Goal: Task Accomplishment & Management: Use online tool/utility

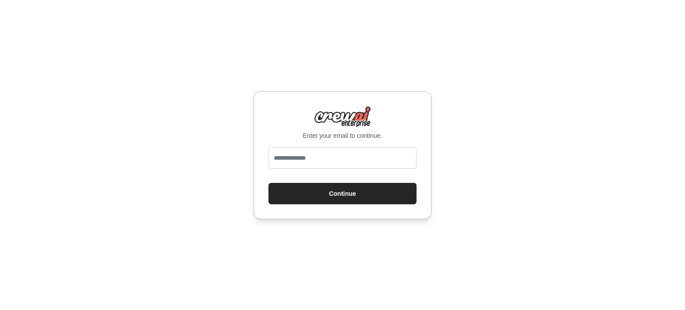
type input "**********"
click at [327, 188] on button "Continue" at bounding box center [343, 193] width 148 height 21
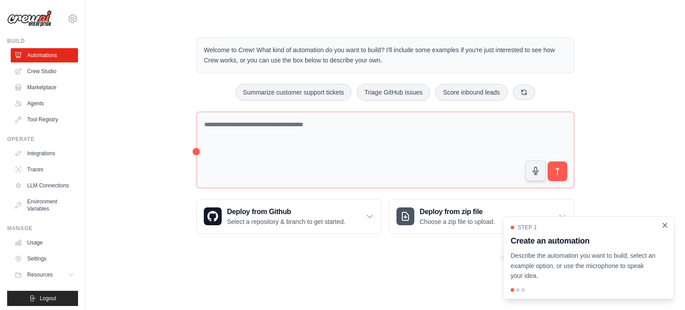
click at [666, 225] on icon "Close walkthrough" at bounding box center [665, 225] width 8 height 8
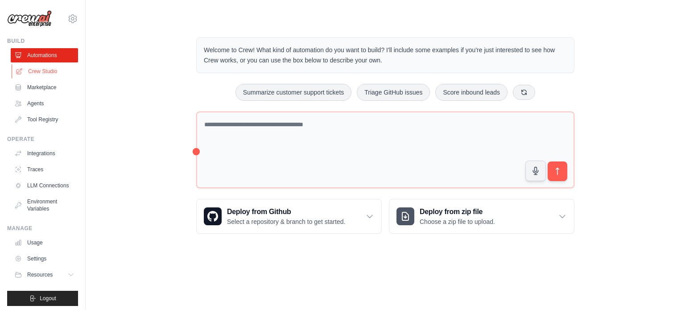
click at [43, 71] on link "Crew Studio" at bounding box center [45, 71] width 67 height 14
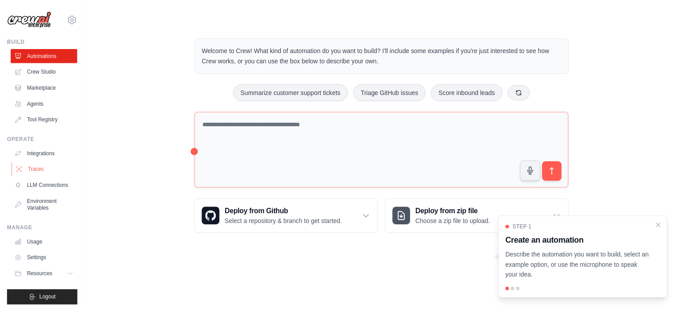
scroll to position [10, 0]
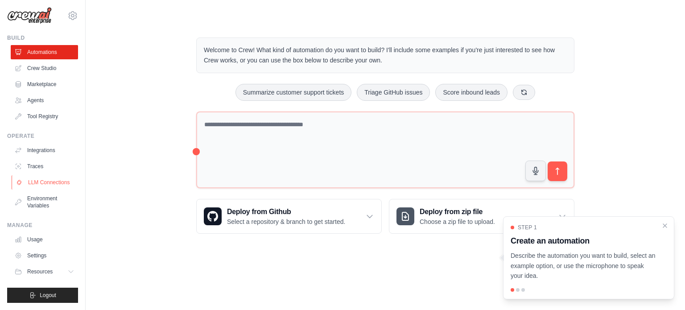
click at [39, 175] on link "LLM Connections" at bounding box center [45, 182] width 67 height 14
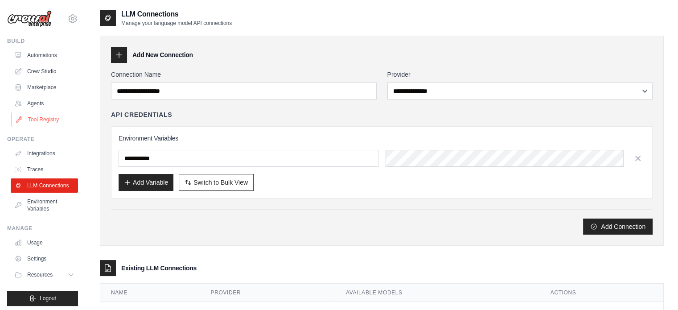
click at [37, 121] on link "Tool Registry" at bounding box center [45, 119] width 67 height 14
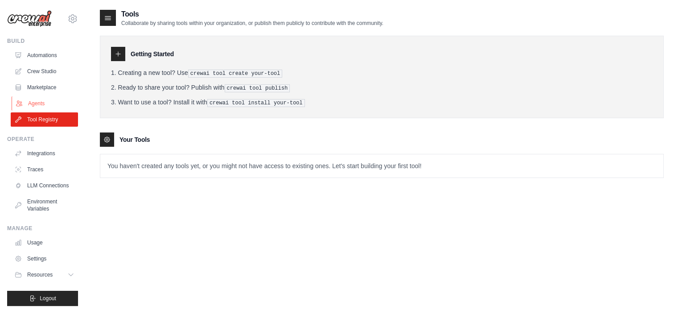
click at [37, 108] on link "Agents" at bounding box center [45, 103] width 67 height 14
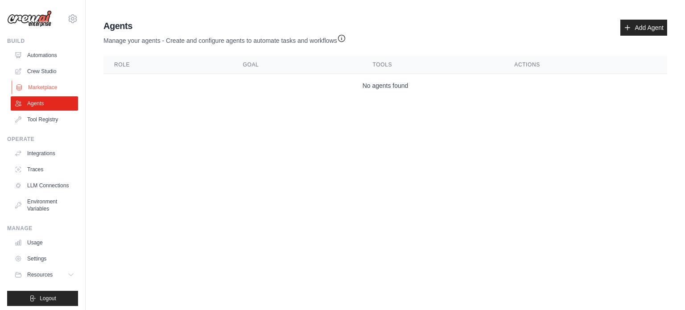
click at [41, 83] on link "Marketplace" at bounding box center [45, 87] width 67 height 14
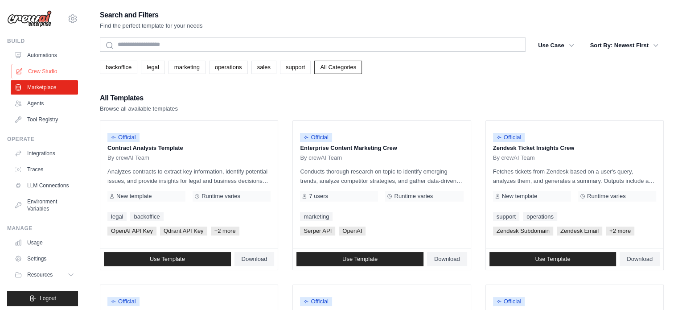
click at [46, 69] on link "Crew Studio" at bounding box center [45, 71] width 67 height 14
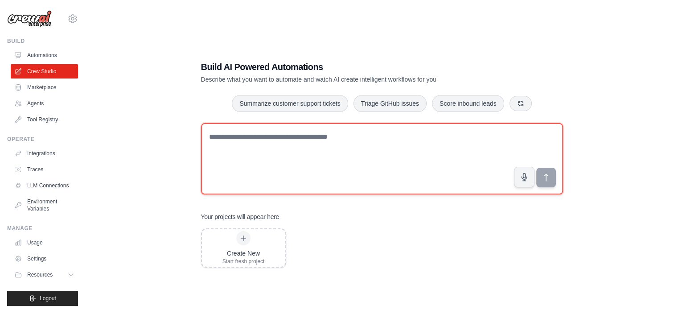
click at [267, 132] on textarea at bounding box center [382, 158] width 362 height 71
type textarea "**********"
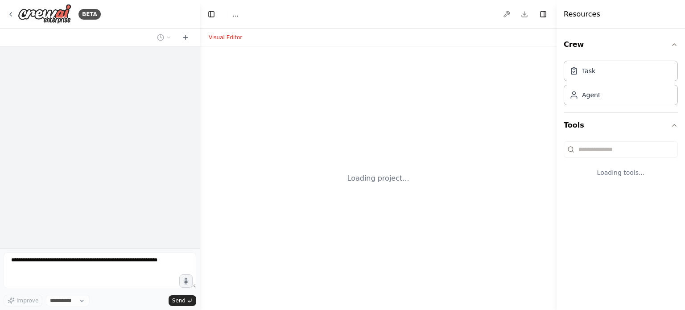
select select "****"
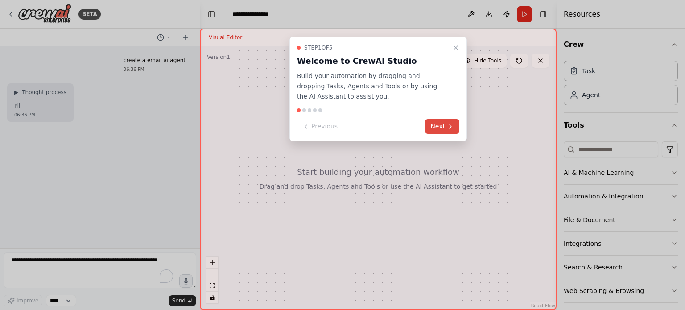
click at [440, 128] on button "Next" at bounding box center [442, 126] width 34 height 15
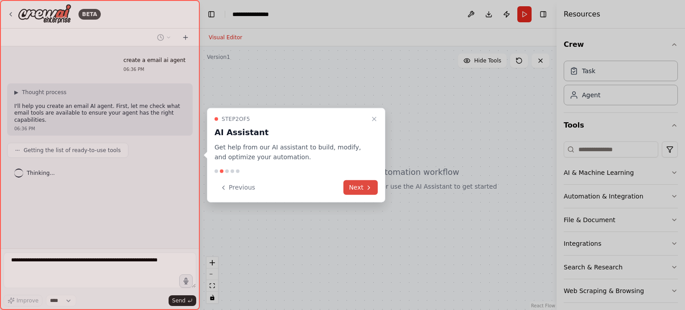
click at [364, 188] on button "Next" at bounding box center [360, 187] width 34 height 15
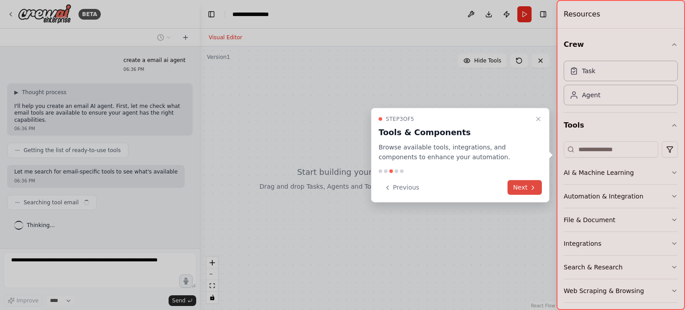
click at [517, 189] on button "Next" at bounding box center [525, 187] width 34 height 15
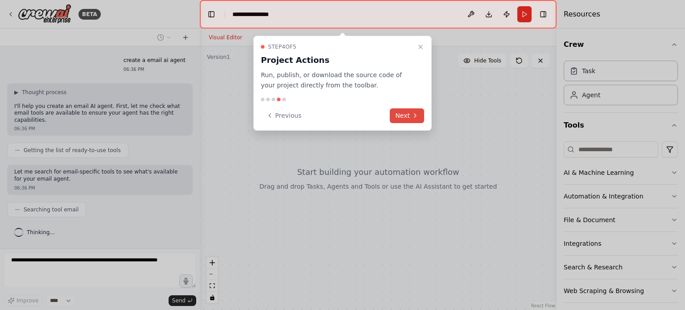
click at [402, 117] on button "Next" at bounding box center [407, 115] width 34 height 15
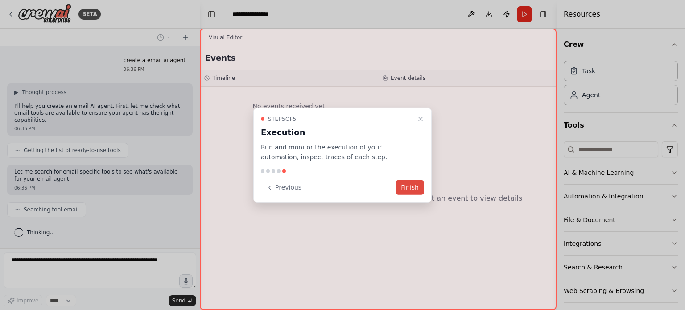
click at [414, 185] on button "Finish" at bounding box center [410, 187] width 29 height 15
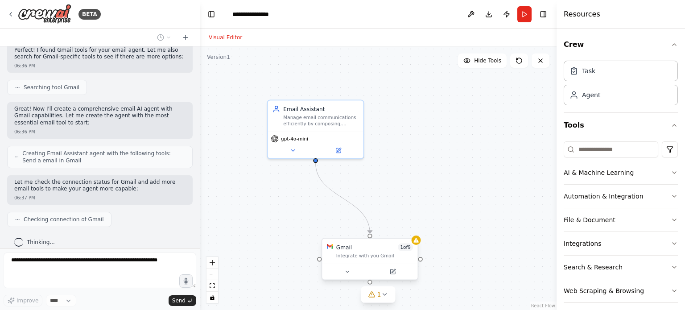
scroll to position [211, 0]
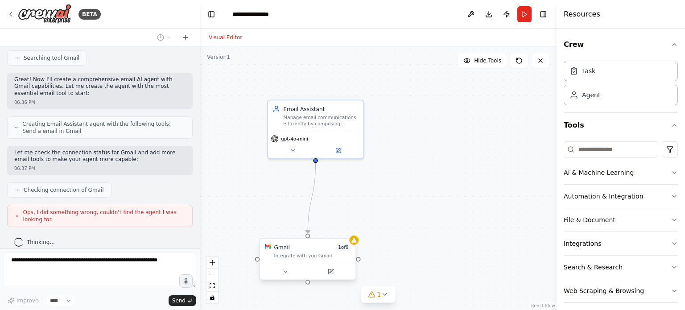
drag, startPoint x: 375, startPoint y: 206, endPoint x: 316, endPoint y: 251, distance: 74.1
click at [316, 251] on div "Gmail 1 of 9 Integrate with you Gmail" at bounding box center [312, 252] width 77 height 16
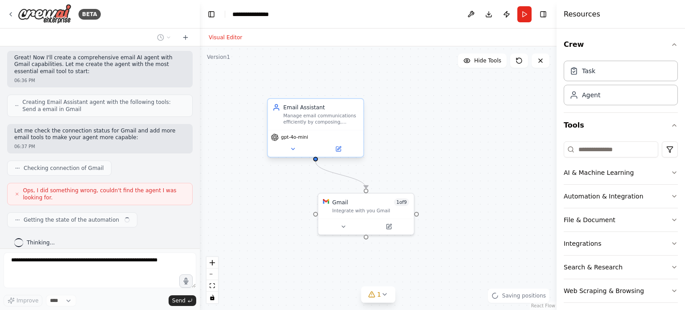
drag, startPoint x: 306, startPoint y: 138, endPoint x: 403, endPoint y: 142, distance: 96.9
click at [403, 142] on div ".deletable-edge-delete-btn { width: 20px; height: 20px; border: 0px solid #ffff…" at bounding box center [378, 178] width 357 height 264
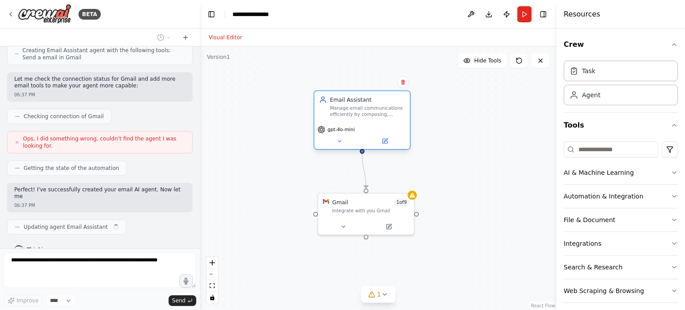
scroll to position [291, 0]
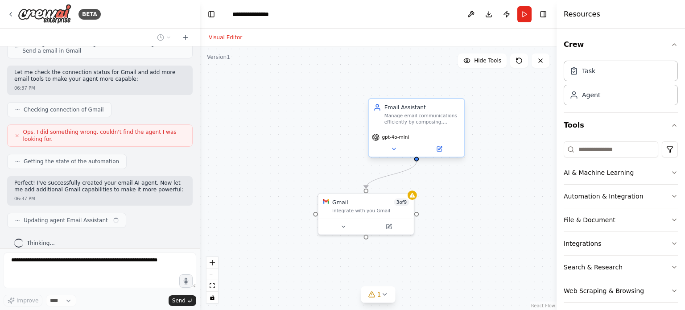
drag, startPoint x: 393, startPoint y: 130, endPoint x: 368, endPoint y: 124, distance: 25.2
click at [368, 124] on div "Email Assistant Manage email communications efficiently by composing, sending, …" at bounding box center [416, 127] width 97 height 59
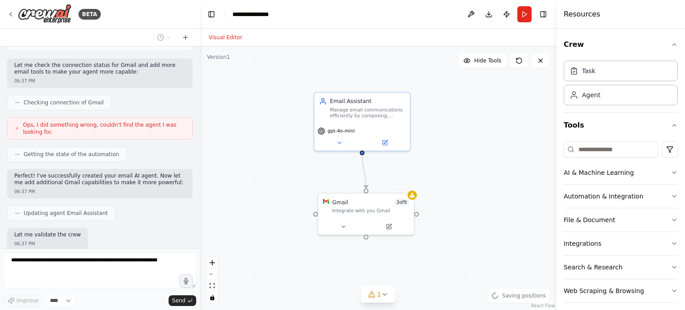
scroll to position [343, 0]
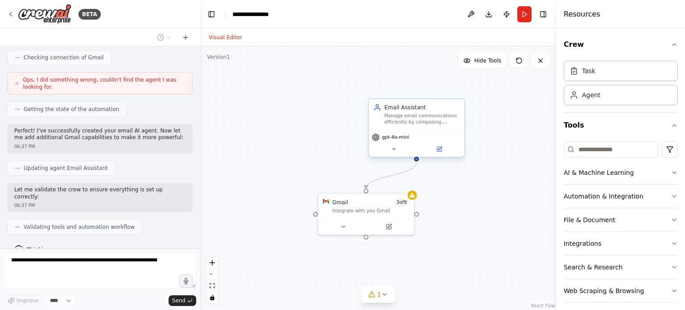
click at [388, 141] on div "gpt-4o-mini" at bounding box center [416, 143] width 95 height 27
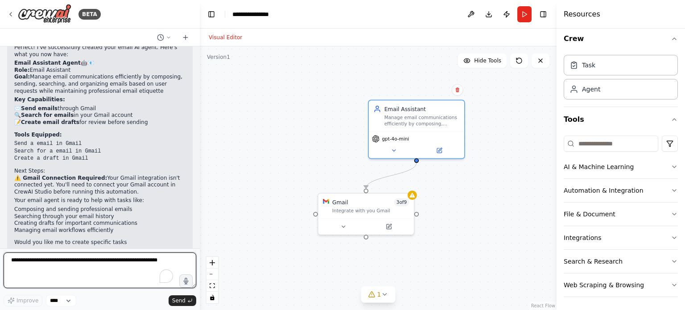
scroll to position [551, 0]
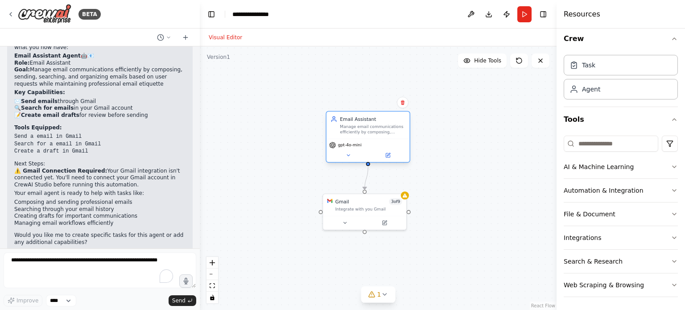
drag, startPoint x: 388, startPoint y: 145, endPoint x: 359, endPoint y: 147, distance: 29.9
click at [359, 147] on span "gpt-4o-mini" at bounding box center [350, 144] width 24 height 5
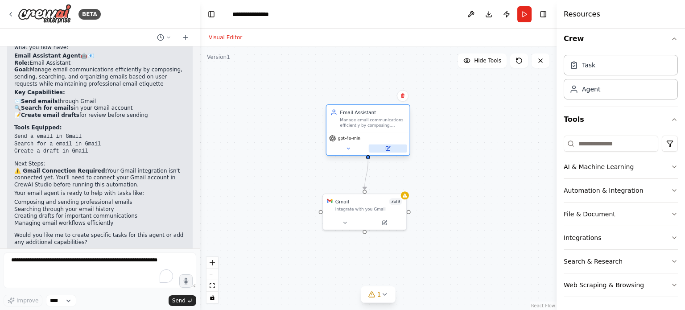
drag, startPoint x: 368, startPoint y: 155, endPoint x: 364, endPoint y: 146, distance: 9.2
click at [364, 146] on div at bounding box center [368, 149] width 78 height 8
click at [351, 132] on div "gpt-4o-mini" at bounding box center [367, 143] width 83 height 23
click at [357, 127] on div "Manage email communications efficiently by composing, sending, searching, and o…" at bounding box center [373, 122] width 66 height 11
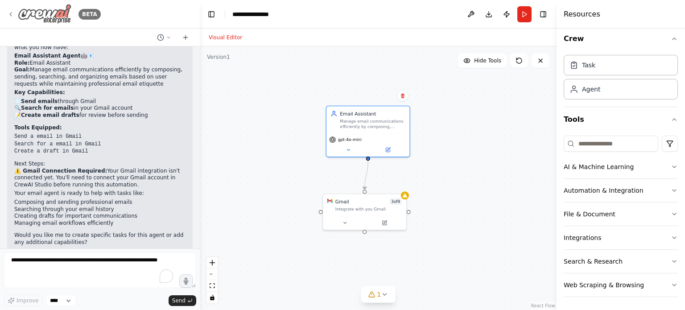
click at [33, 14] on img at bounding box center [45, 14] width 54 height 20
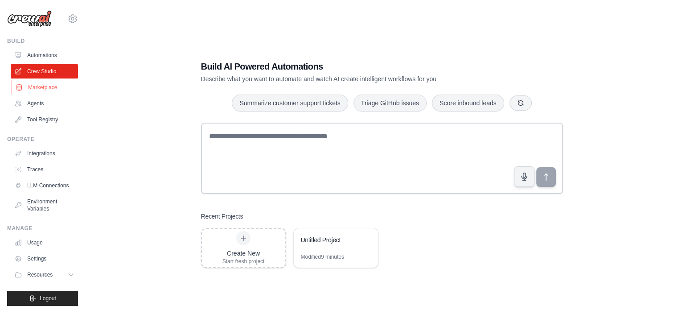
click at [28, 83] on link "Marketplace" at bounding box center [45, 87] width 67 height 14
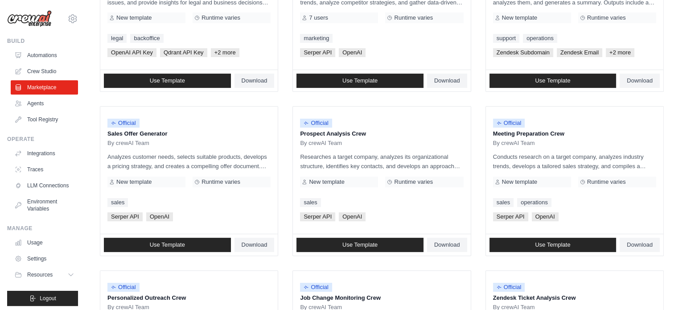
scroll to position [45, 0]
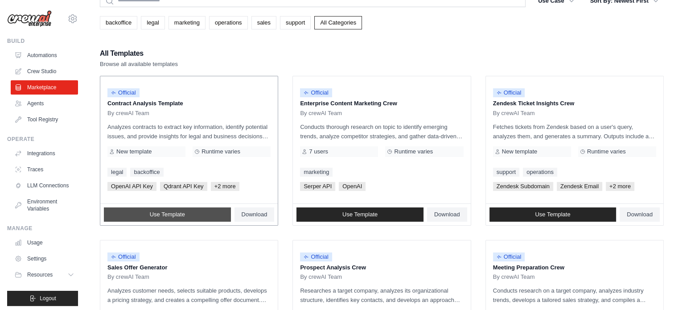
click at [163, 212] on span "Use Template" at bounding box center [167, 214] width 35 height 7
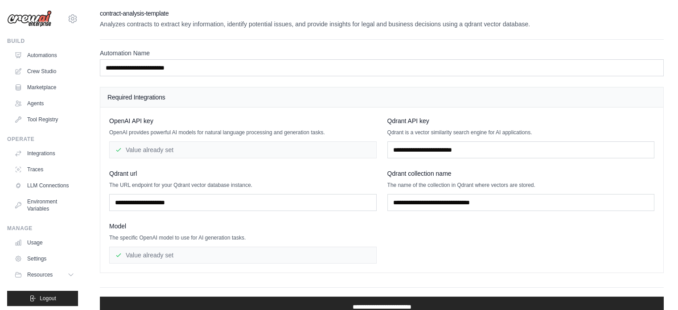
scroll to position [36, 0]
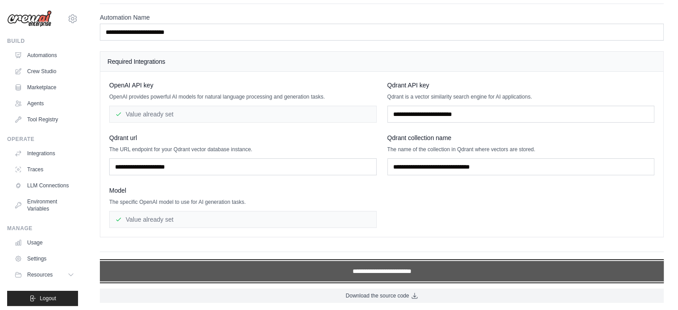
click at [353, 273] on input "**********" at bounding box center [382, 271] width 564 height 21
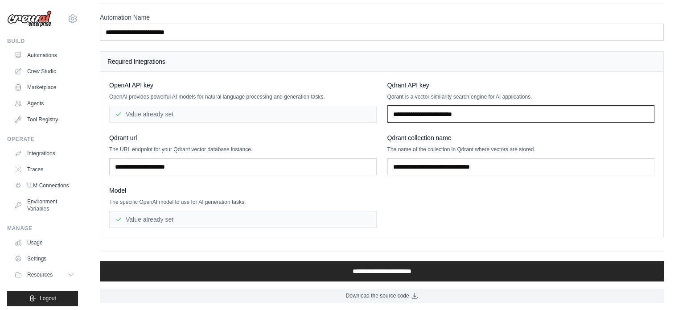
click at [421, 116] on input "text" at bounding box center [522, 114] width 268 height 17
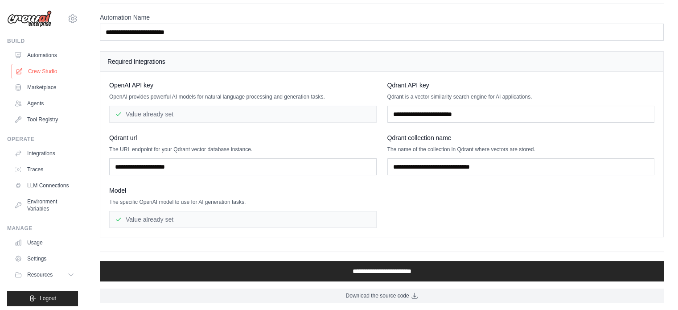
click at [45, 67] on link "Crew Studio" at bounding box center [45, 71] width 67 height 14
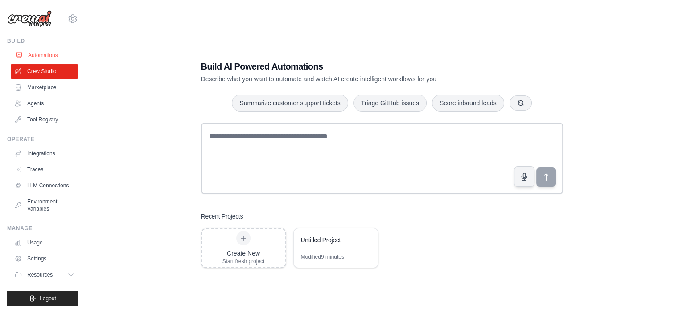
click at [36, 53] on link "Automations" at bounding box center [45, 55] width 67 height 14
